Goal: Task Accomplishment & Management: Use online tool/utility

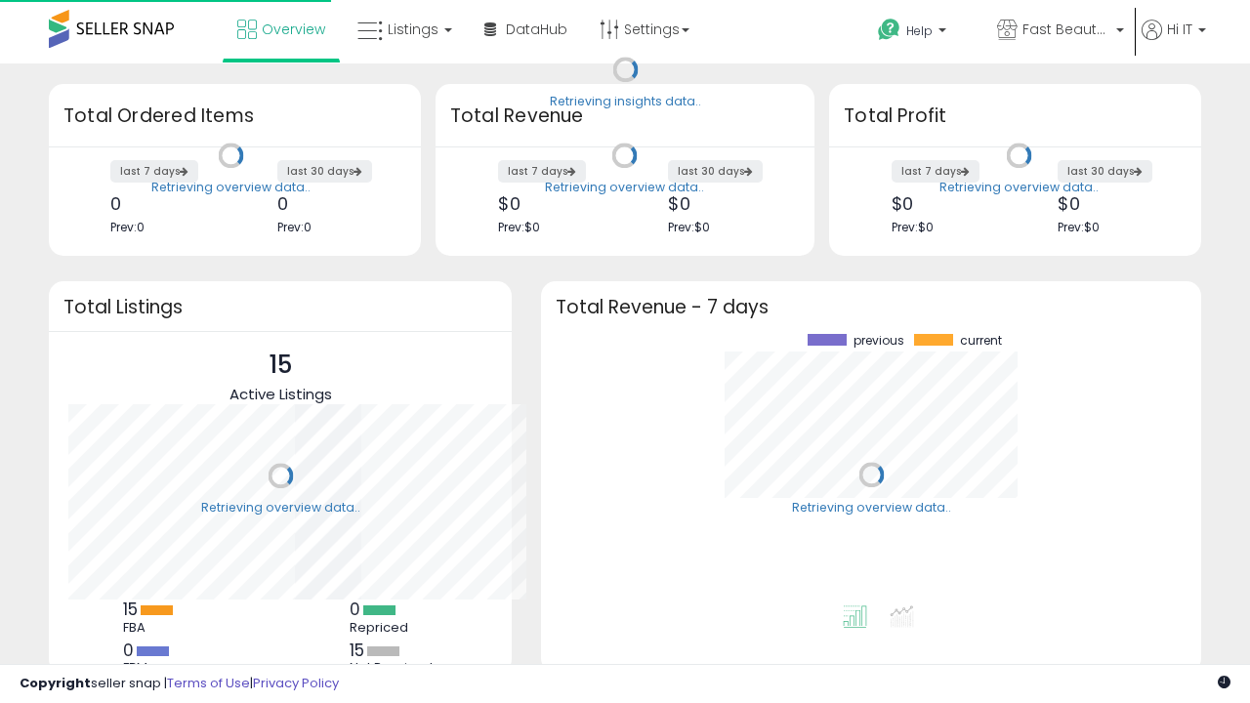
scroll to position [272, 621]
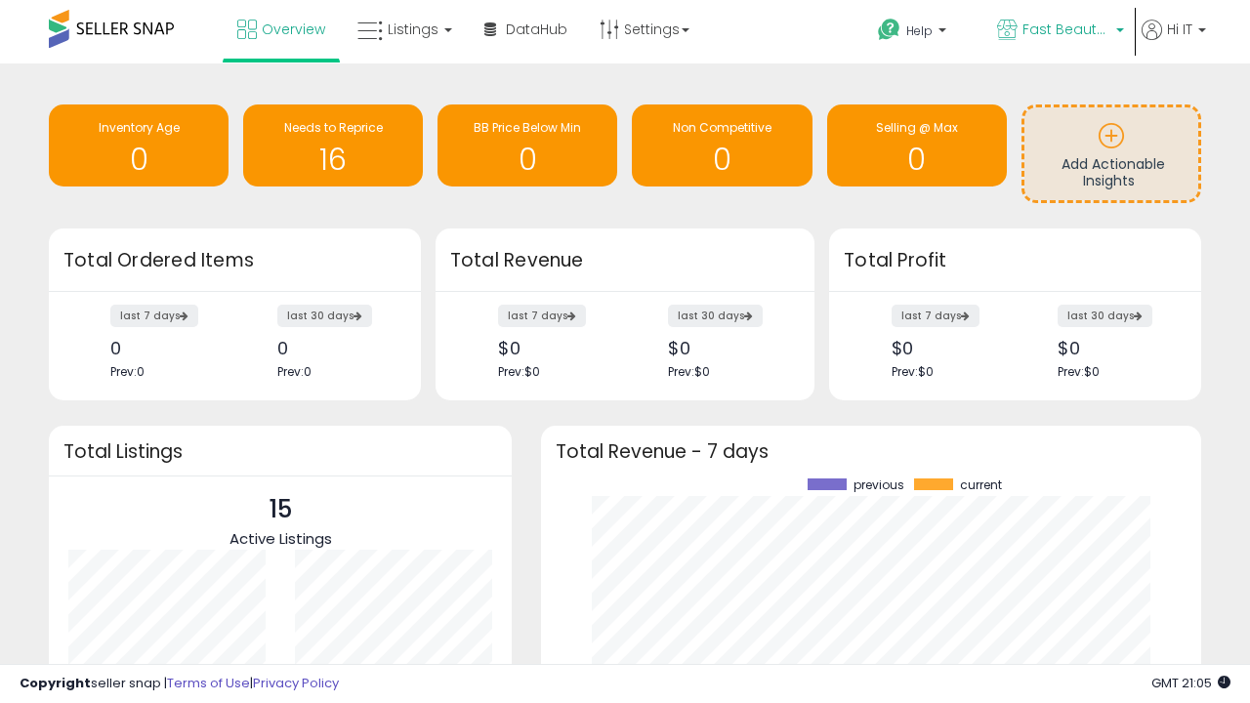
click at [1059, 31] on span "Fast Beauty ([GEOGRAPHIC_DATA])" at bounding box center [1067, 30] width 88 height 20
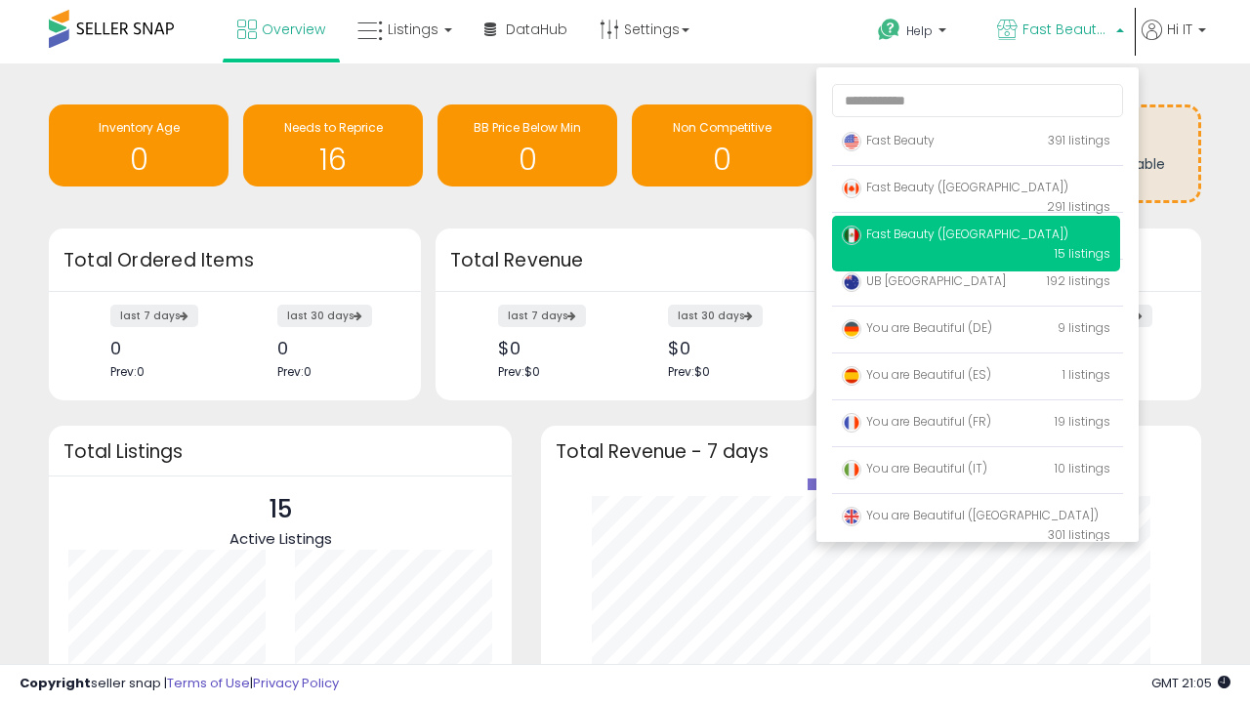
click at [976, 190] on span "Fast Beauty ([GEOGRAPHIC_DATA])" at bounding box center [955, 187] width 227 height 17
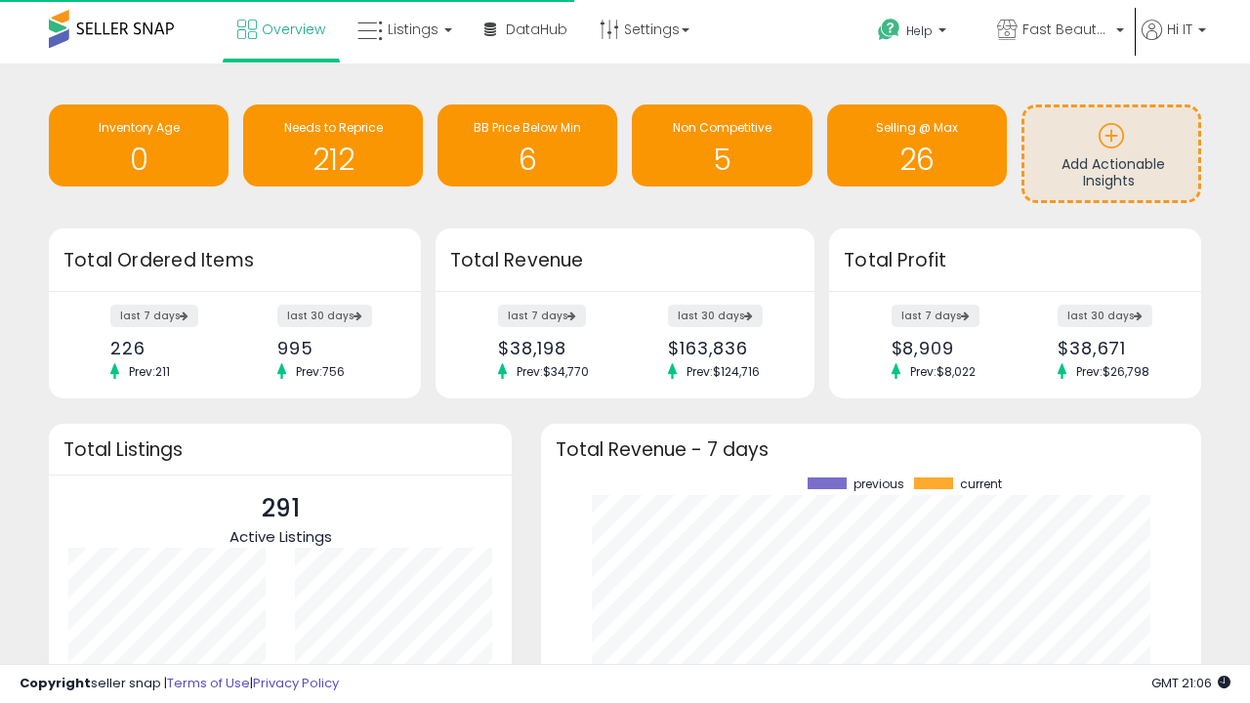
scroll to position [272, 621]
click at [402, 29] on span "Listings" at bounding box center [413, 30] width 51 height 20
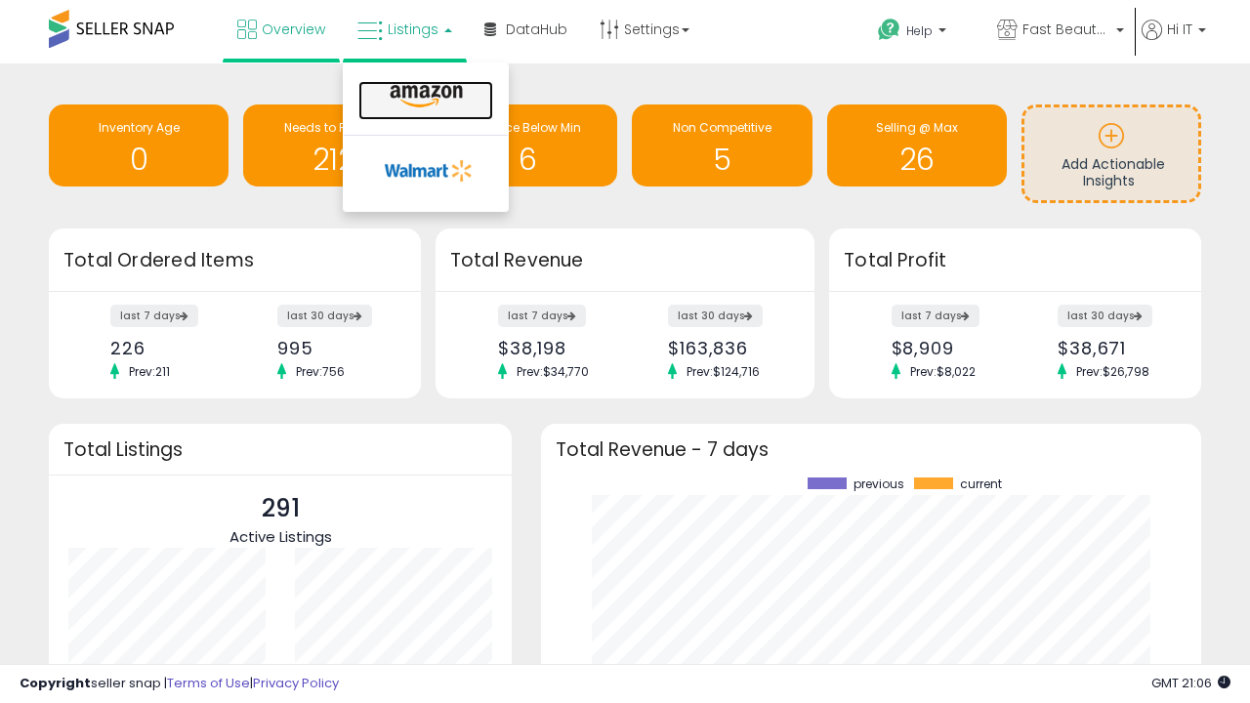
click at [424, 97] on icon at bounding box center [426, 96] width 85 height 25
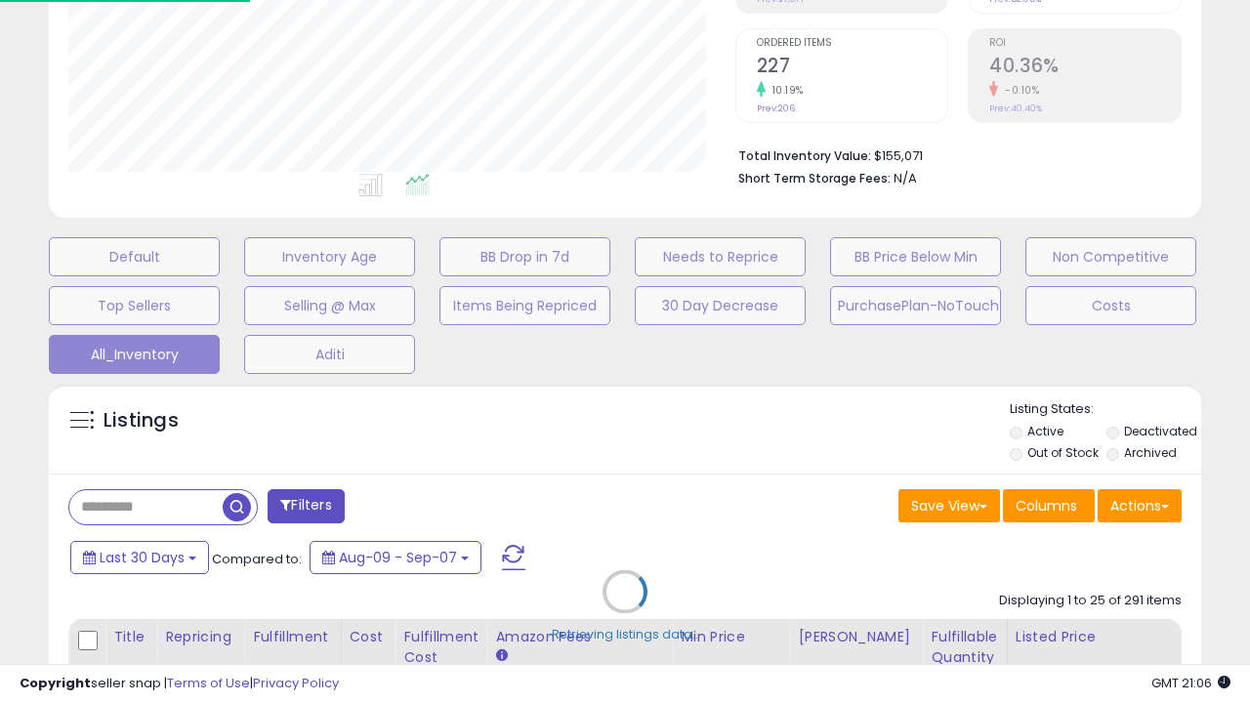
scroll to position [401, 666]
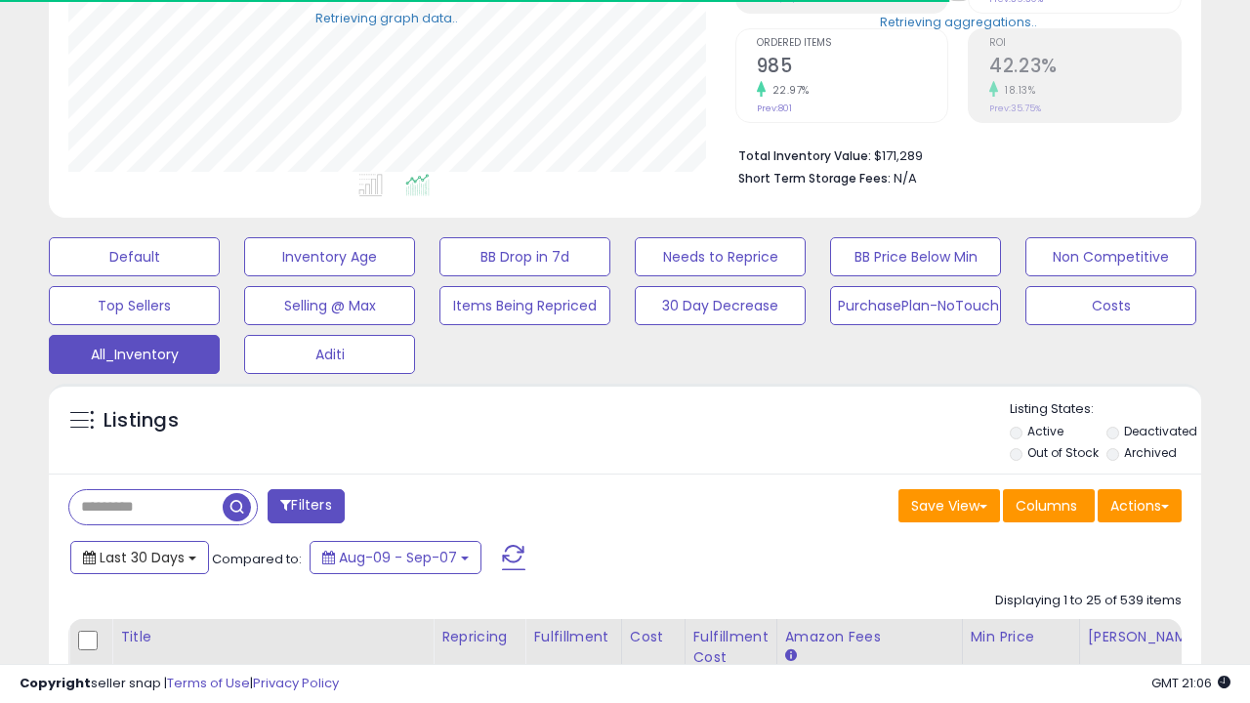
click at [139, 556] on span "Last 30 Days" at bounding box center [142, 558] width 85 height 20
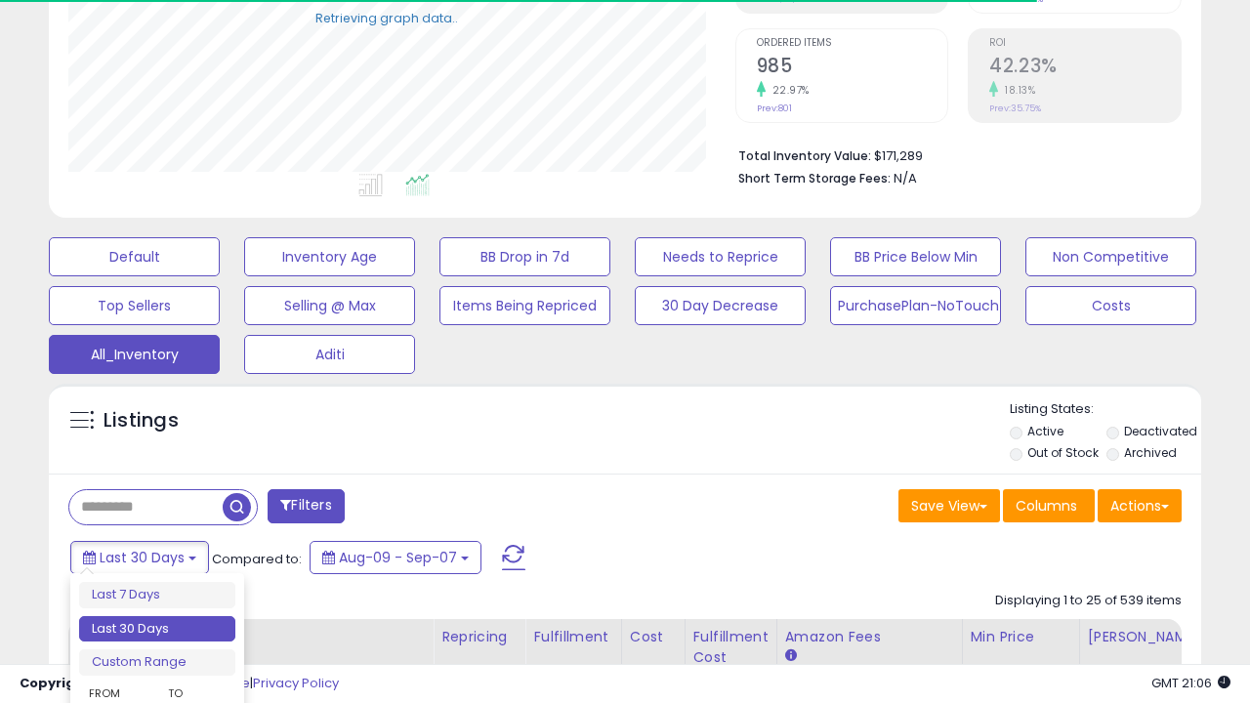
click at [157, 629] on li "Last 30 Days" at bounding box center [157, 629] width 156 height 26
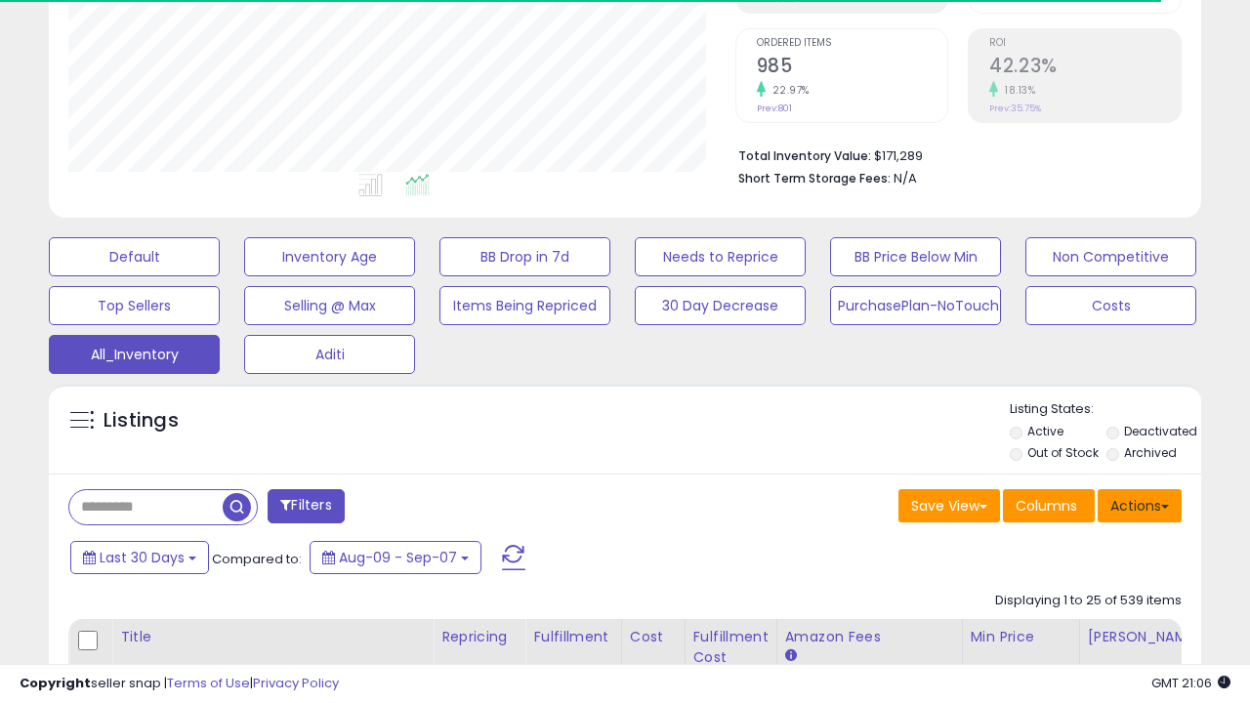
click at [1140, 504] on button "Actions" at bounding box center [1140, 505] width 84 height 33
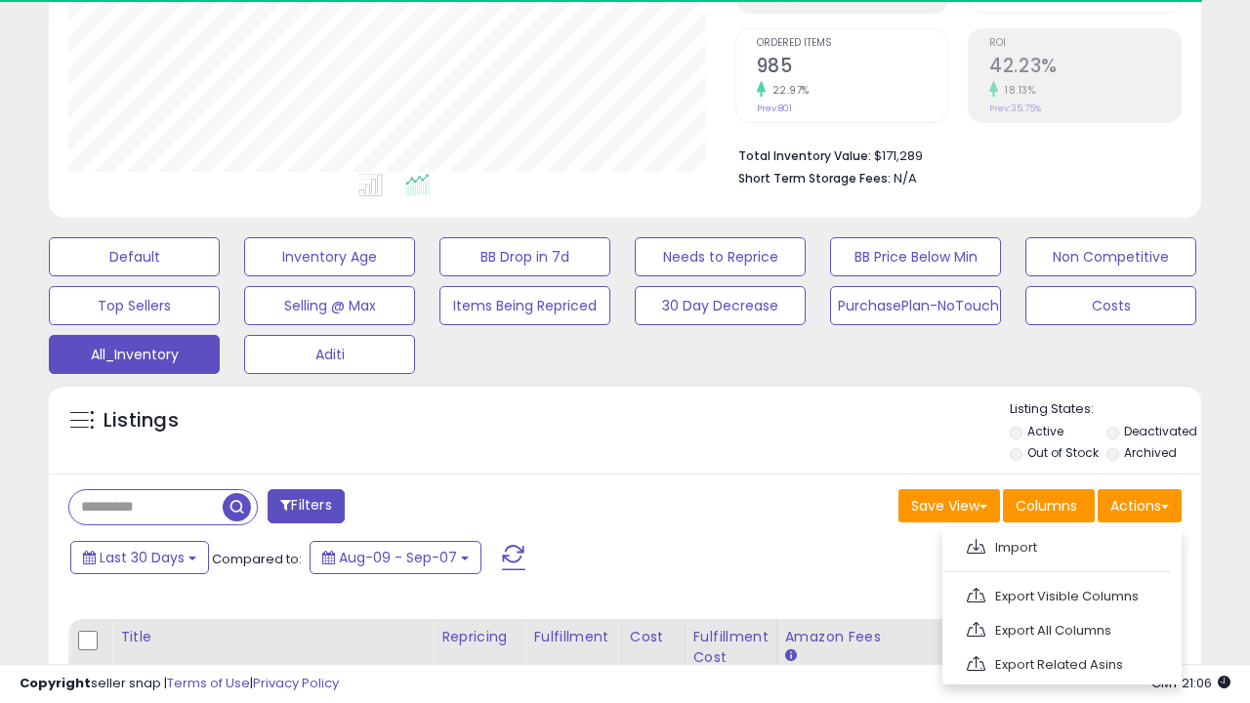
click at [1060, 628] on link "Export All Columns" at bounding box center [1060, 630] width 214 height 30
